Goal: Task Accomplishment & Management: Use online tool/utility

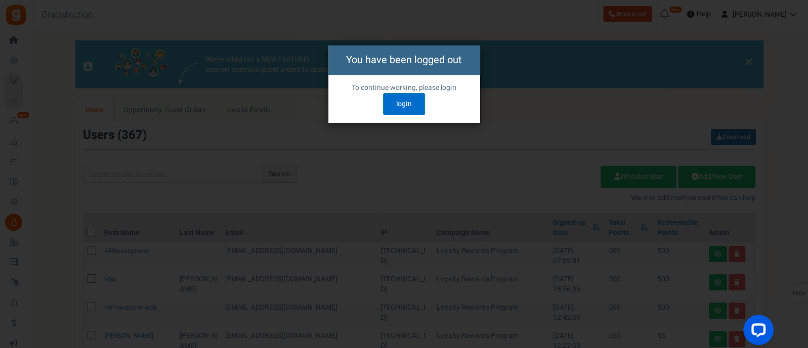
click at [388, 102] on link "login" at bounding box center [404, 104] width 42 height 22
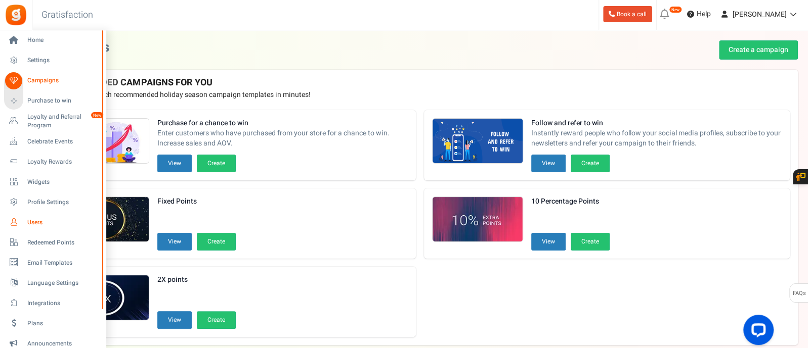
click at [30, 221] on span "Users" at bounding box center [62, 222] width 71 height 9
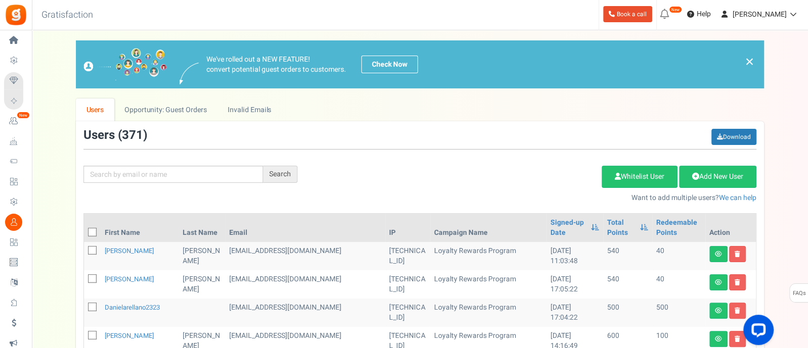
click at [159, 186] on div "Search Add Etsy Order Delete Selected Users Import Users Spam Protection Subtra…" at bounding box center [420, 166] width 688 height 74
click at [157, 182] on input "text" at bounding box center [173, 174] width 180 height 17
click at [157, 181] on input "text" at bounding box center [173, 174] width 180 height 17
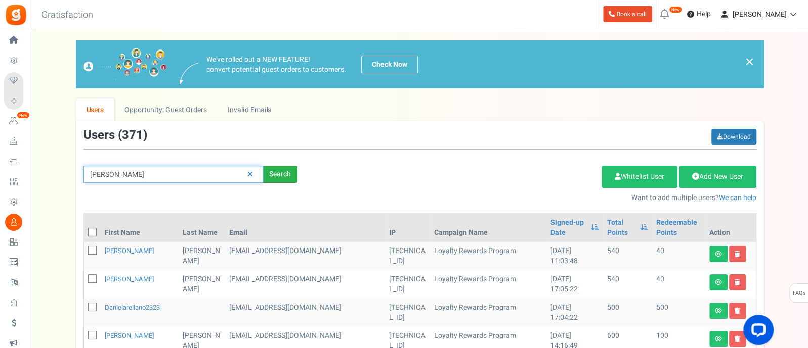
type input "[PERSON_NAME]"
click at [277, 166] on div "Search" at bounding box center [280, 174] width 34 height 17
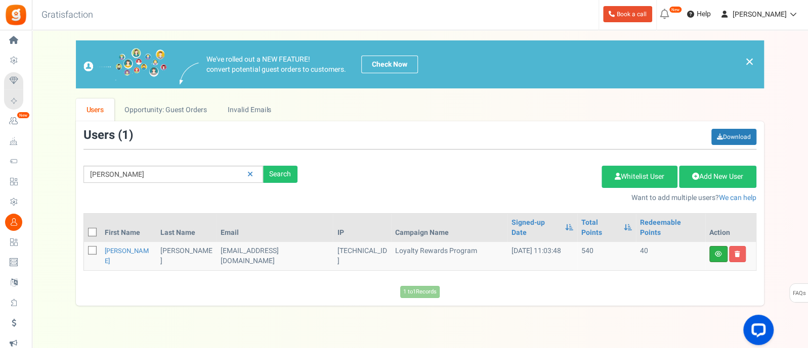
click at [713, 246] on link at bounding box center [718, 254] width 18 height 16
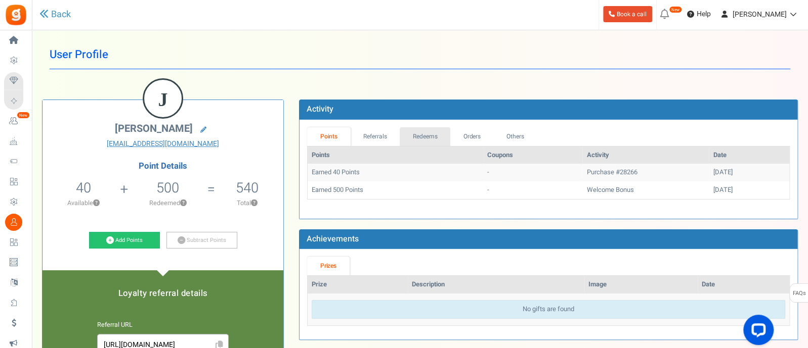
click at [427, 137] on link "Redeems" at bounding box center [424, 136] width 51 height 19
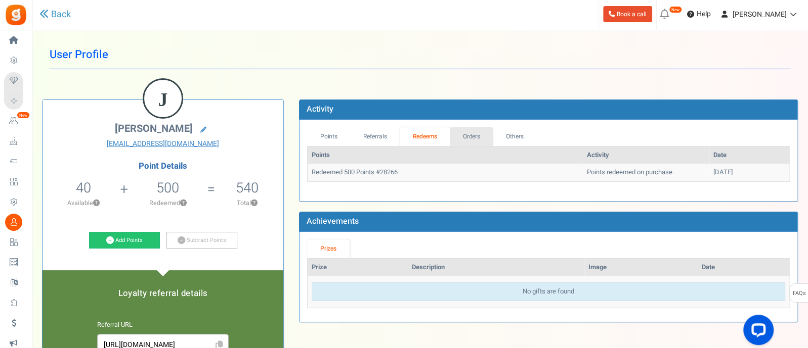
click at [479, 138] on link "Orders" at bounding box center [471, 136] width 43 height 19
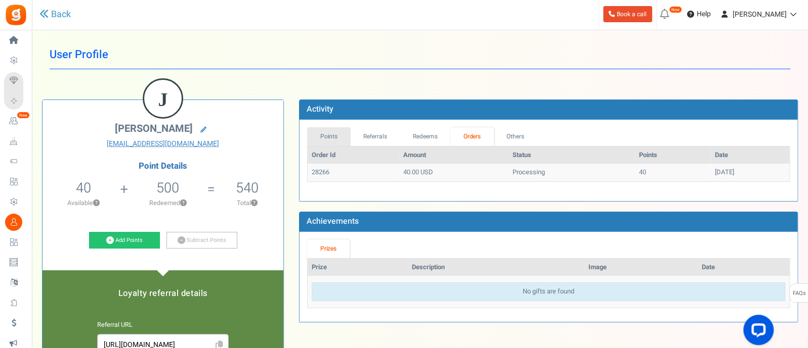
click at [334, 135] on link "Points" at bounding box center [328, 136] width 43 height 19
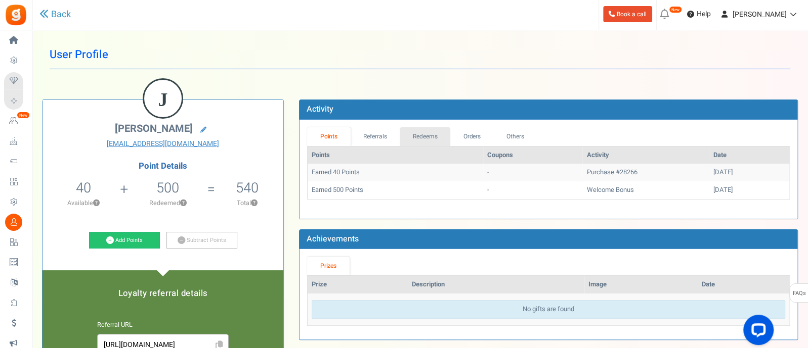
click at [442, 137] on link "Redeems" at bounding box center [424, 136] width 51 height 19
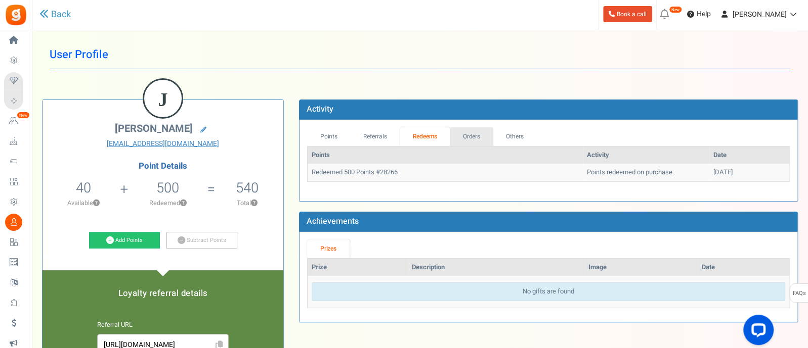
click at [469, 133] on link "Orders" at bounding box center [471, 136] width 43 height 19
click at [53, 15] on link "Back" at bounding box center [54, 14] width 31 height 13
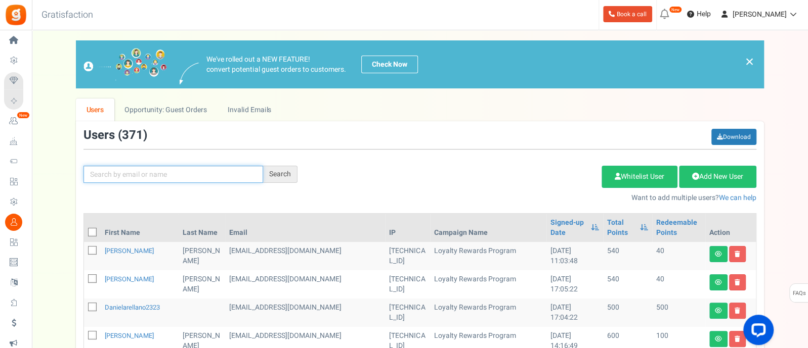
click at [148, 169] on input "text" at bounding box center [173, 174] width 180 height 17
paste input "[PERSON_NAME]"
type input "[PERSON_NAME]"
click at [270, 172] on div "Search" at bounding box center [280, 174] width 34 height 17
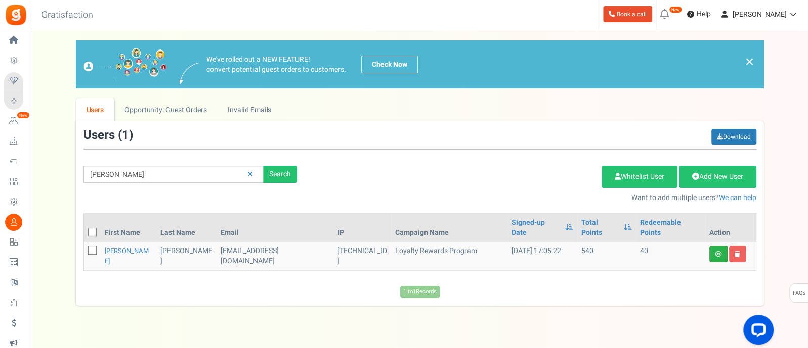
click at [723, 247] on link at bounding box center [718, 254] width 18 height 16
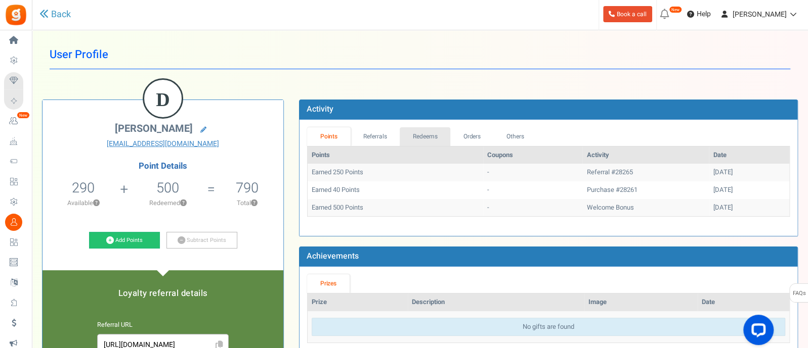
click at [436, 134] on link "Redeems" at bounding box center [424, 136] width 51 height 19
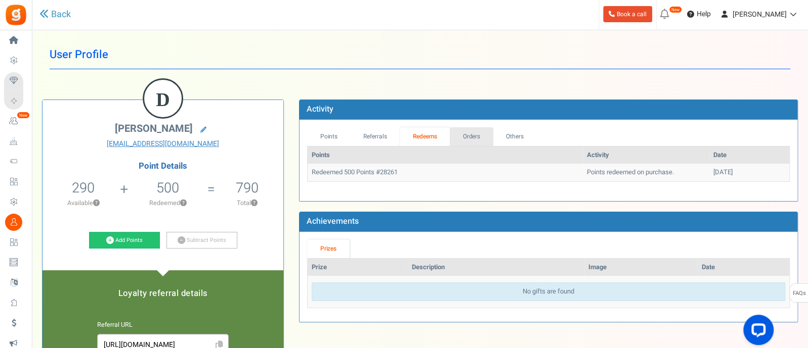
click at [473, 132] on link "Orders" at bounding box center [471, 136] width 43 height 19
